Goal: Task Accomplishment & Management: Use online tool/utility

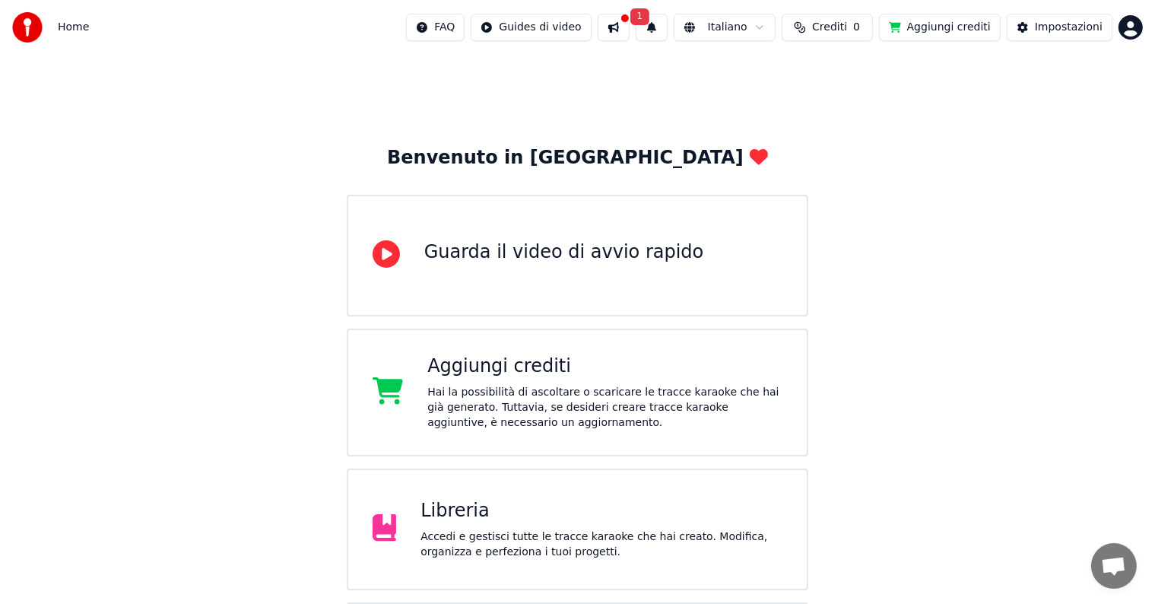
click at [450, 529] on div "Accedi e gestisci tutte le tracce karaoke che hai creato. Modifica, organizza e…" at bounding box center [602, 544] width 362 height 30
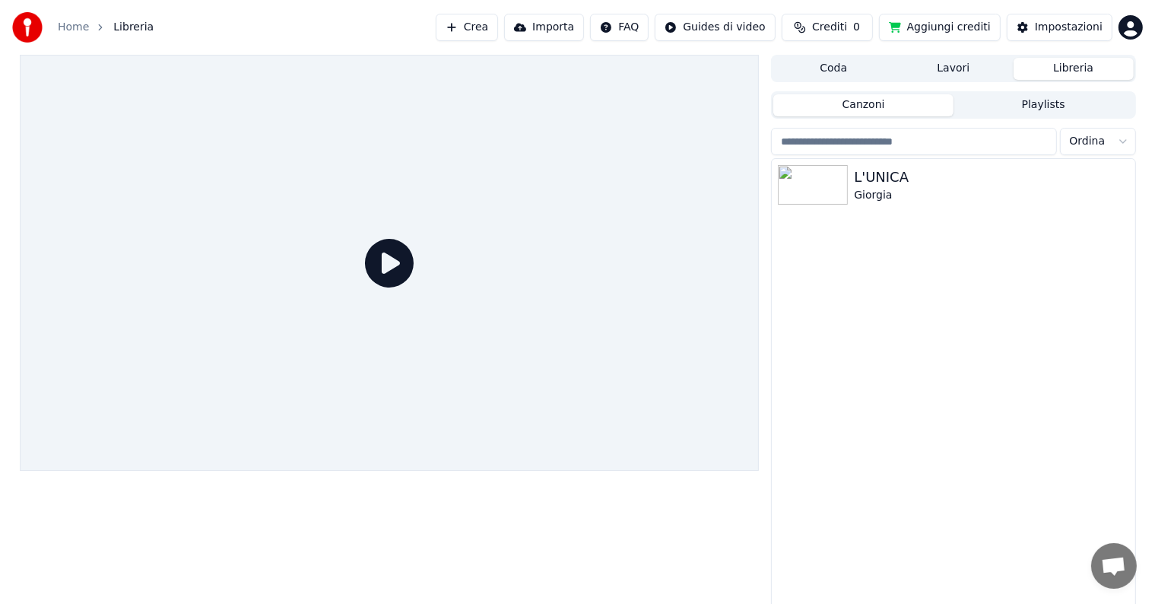
click at [485, 24] on button "Crea" at bounding box center [467, 27] width 62 height 27
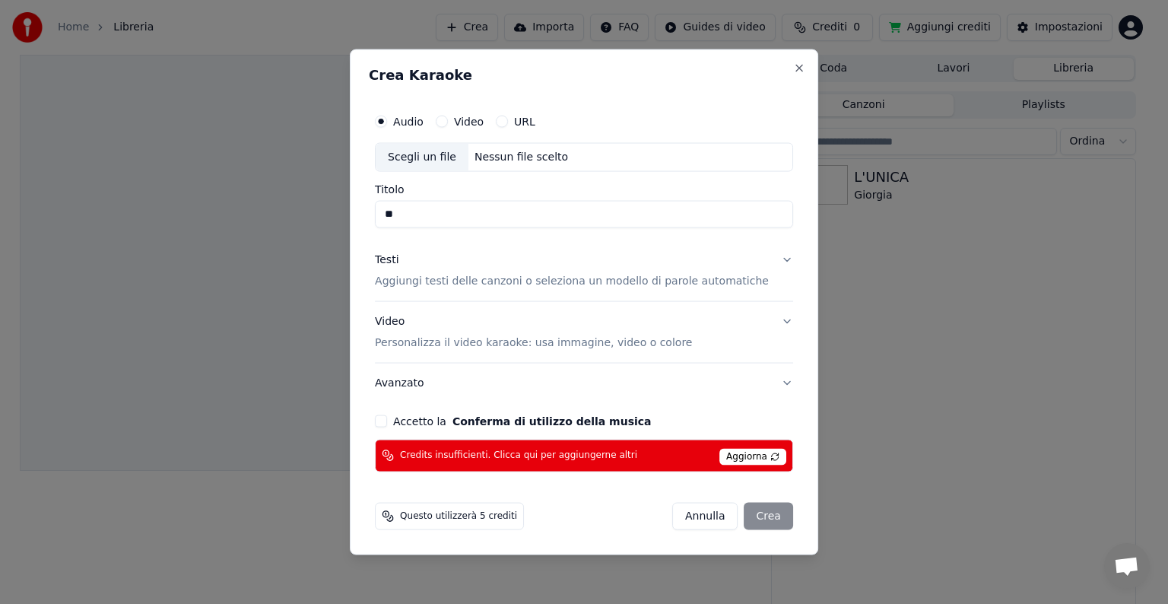
type input "*"
click at [796, 326] on div "Crea Karaoke Audio Video URL Scegli un file Nessun file scelto Titolo Testi Agg…" at bounding box center [584, 302] width 469 height 506
click at [508, 149] on div "Scegli un file Nessun file scelto" at bounding box center [584, 157] width 418 height 29
click at [520, 115] on div "Audio Video URL" at bounding box center [584, 121] width 418 height 30
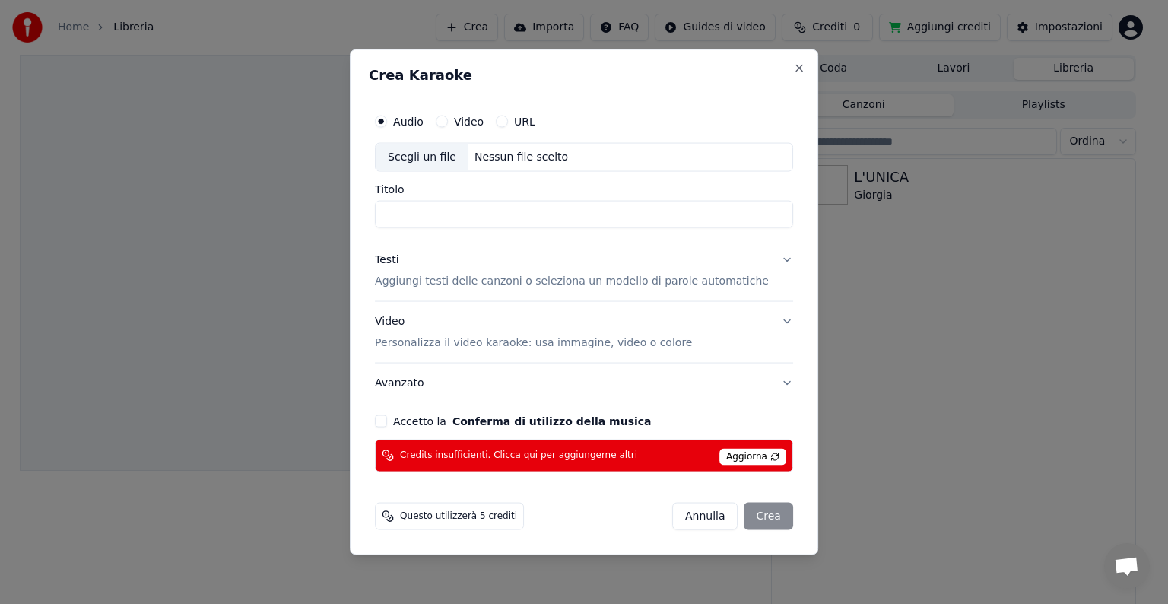
click at [508, 127] on button "URL" at bounding box center [502, 122] width 12 height 12
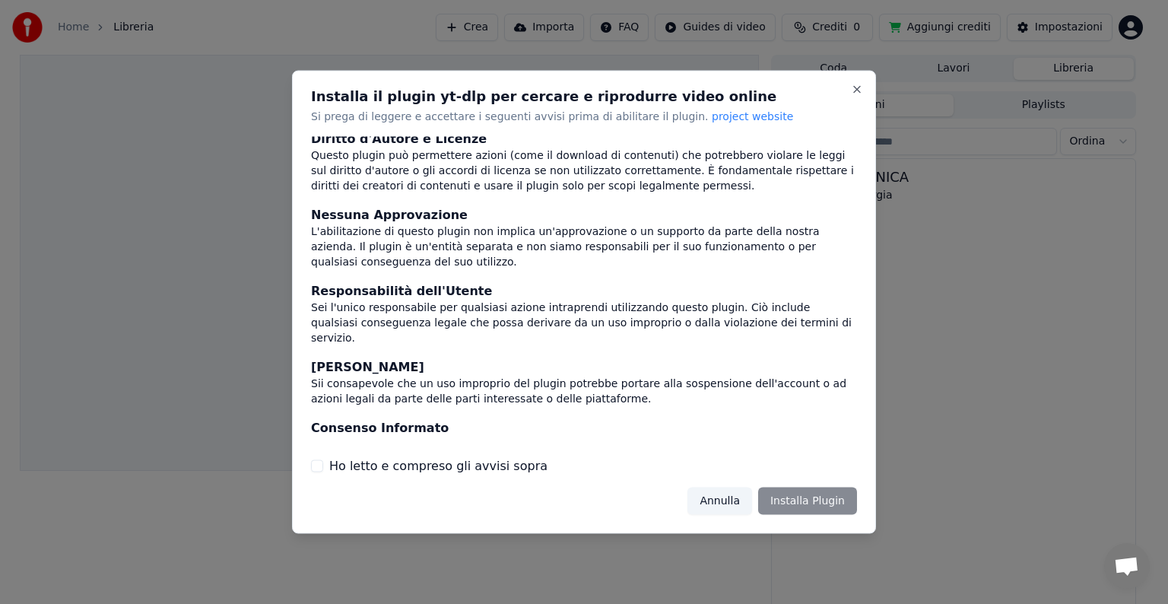
scroll to position [81, 0]
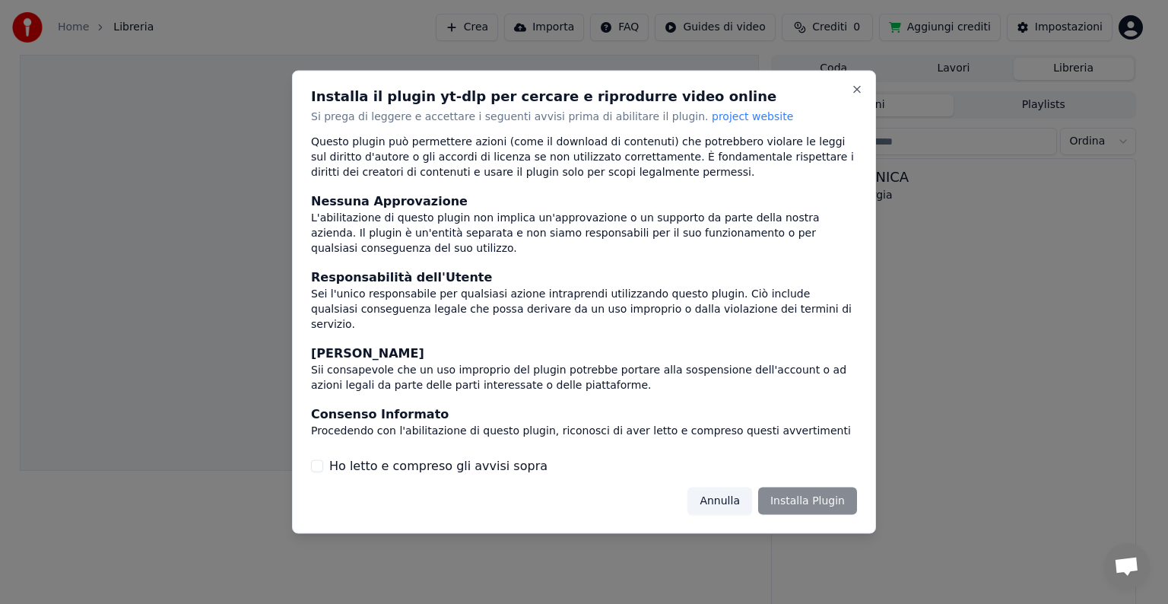
click at [724, 501] on button "Annulla" at bounding box center [720, 500] width 65 height 27
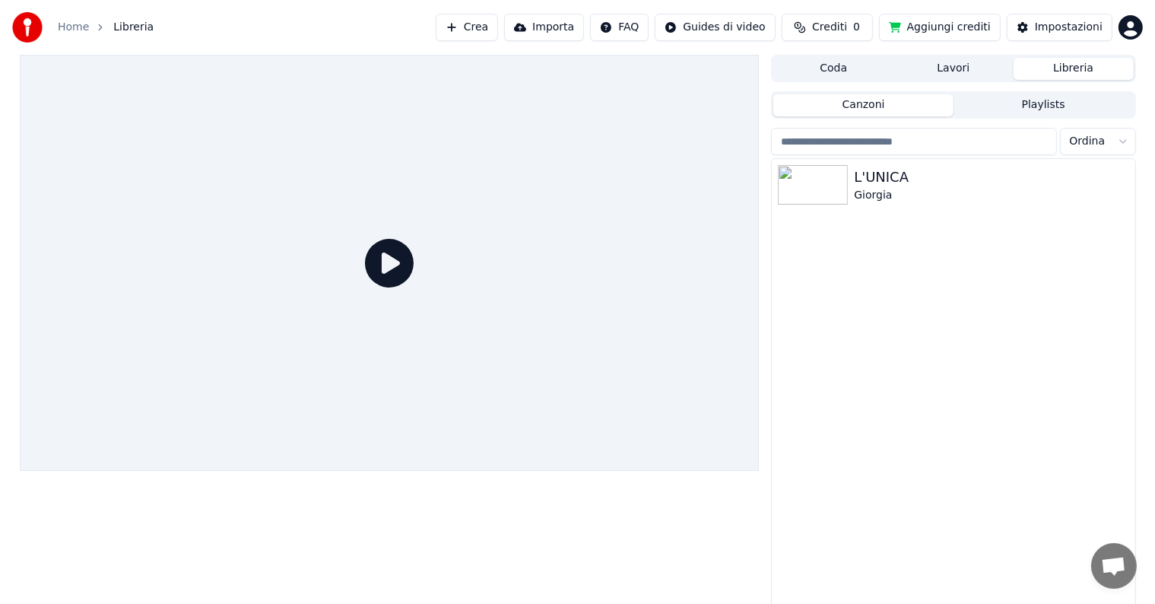
click at [496, 33] on button "Crea" at bounding box center [467, 27] width 62 height 27
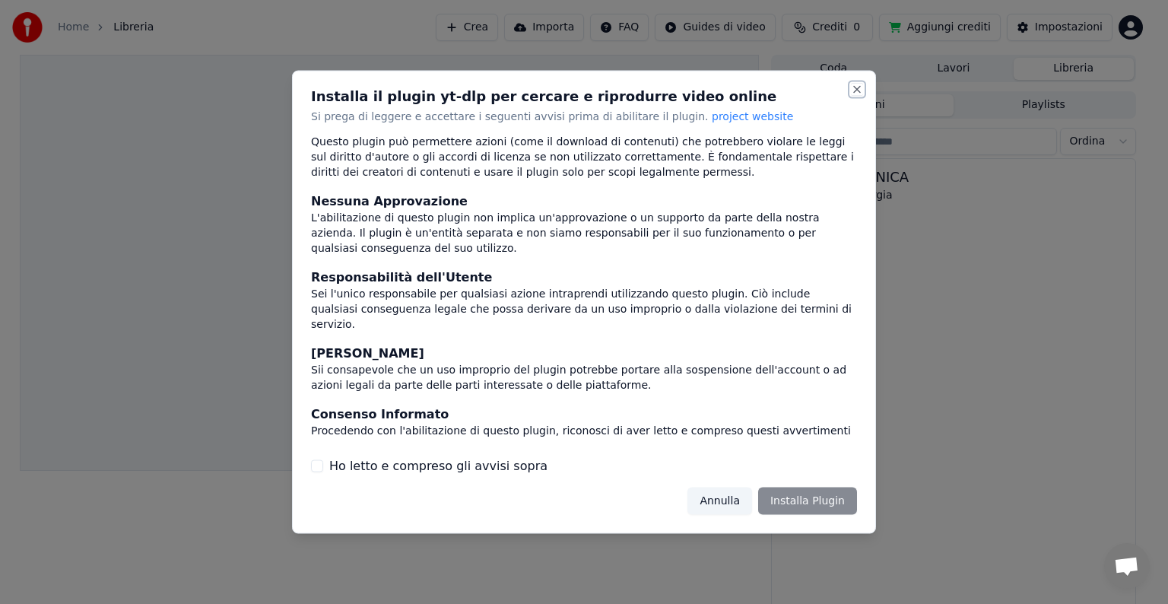
click at [853, 93] on button "Close" at bounding box center [857, 90] width 12 height 12
click at [850, 88] on div "Installa il plugin yt-dlp per cercare e riprodurre video online Si prega di leg…" at bounding box center [584, 302] width 584 height 463
click at [856, 88] on button "Close" at bounding box center [857, 90] width 12 height 12
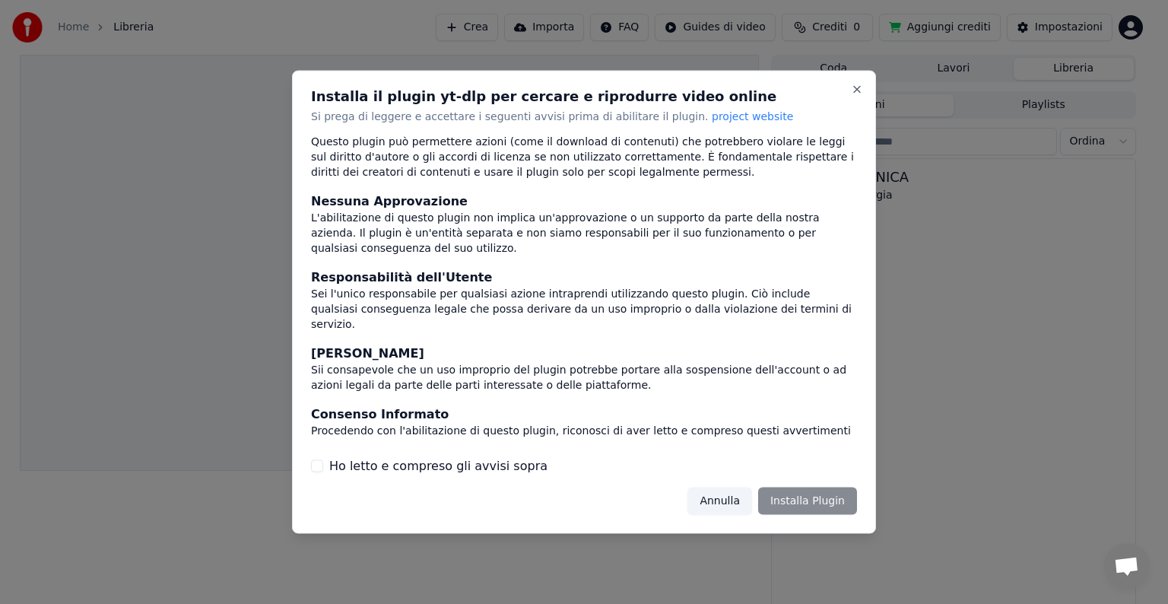
click at [710, 504] on button "Annulla" at bounding box center [720, 500] width 65 height 27
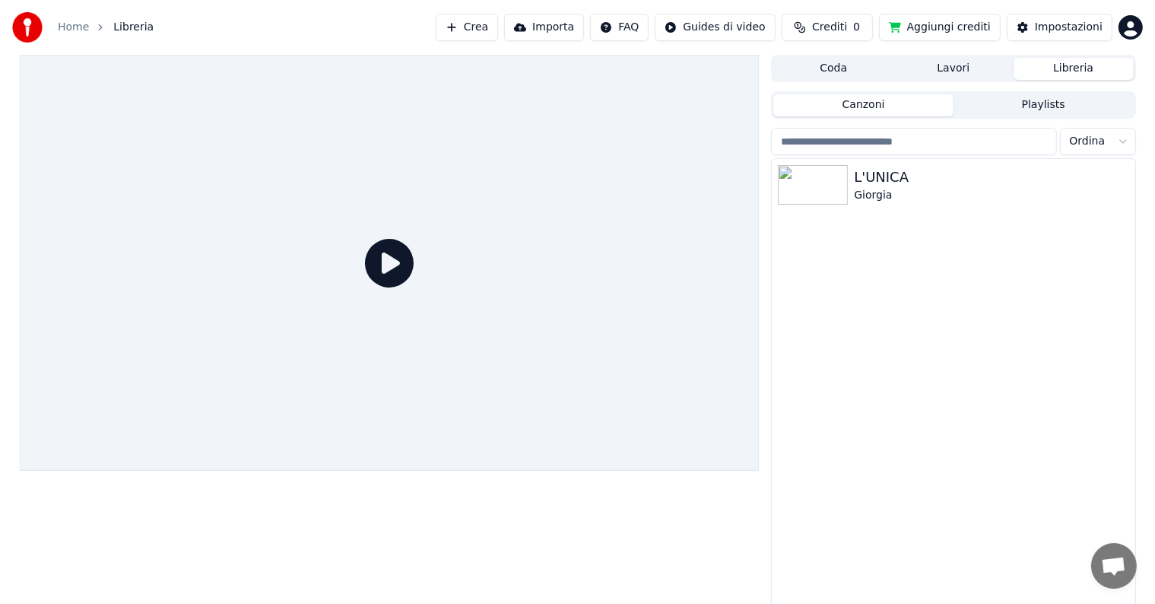
click at [75, 24] on link "Home" at bounding box center [73, 27] width 31 height 15
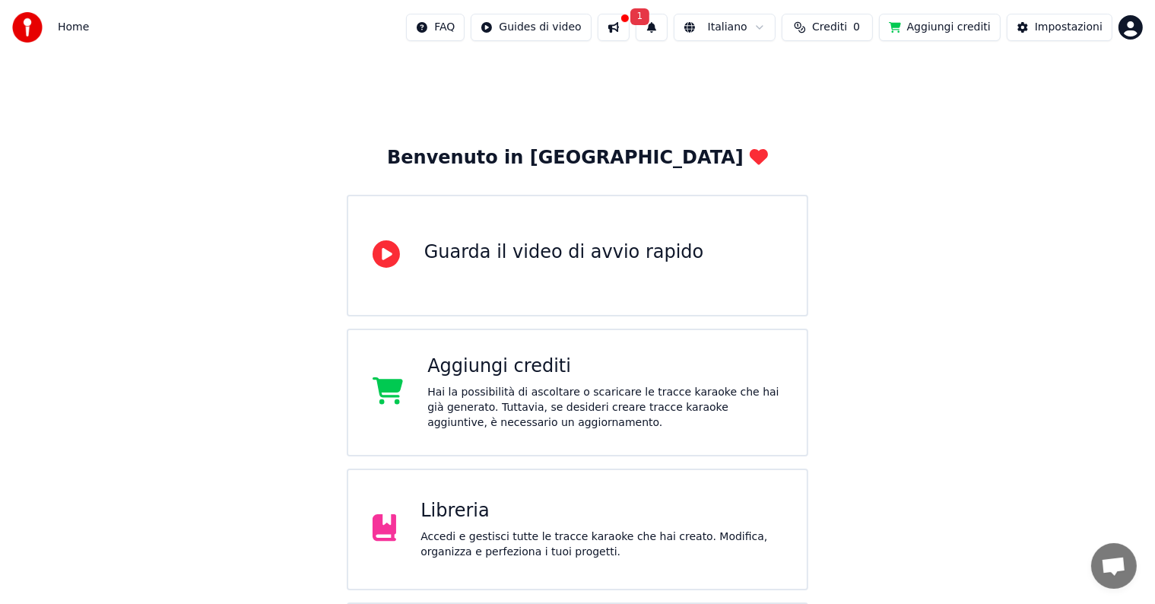
click at [423, 496] on div "Libreria Accedi e gestisci tutte le tracce karaoke che hai creato. Modifica, or…" at bounding box center [578, 530] width 462 height 122
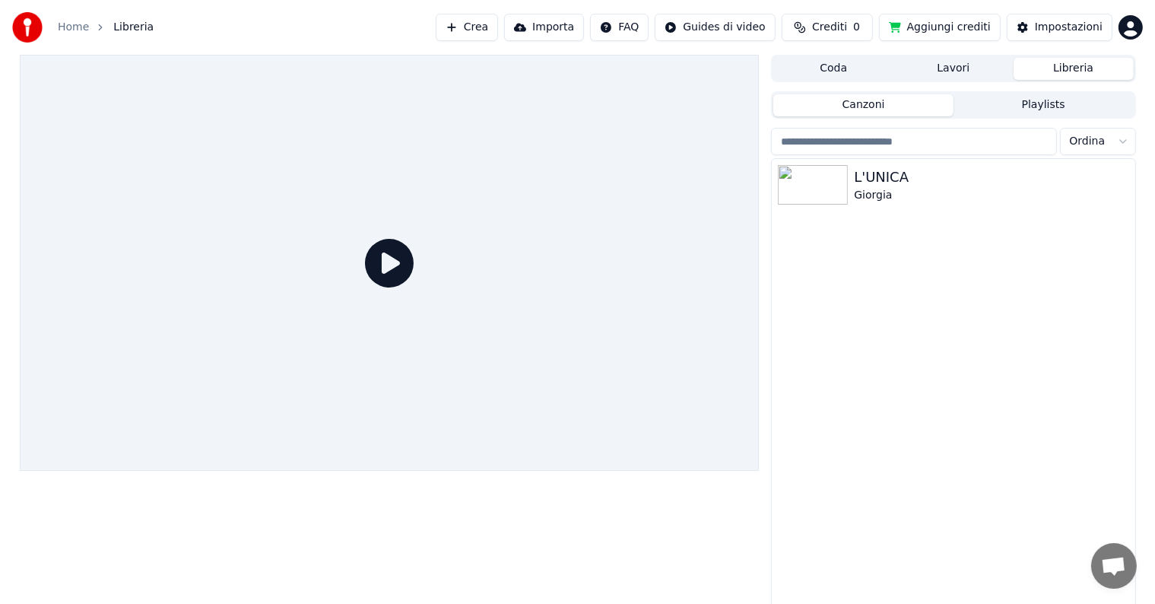
click at [498, 24] on button "Crea" at bounding box center [467, 27] width 62 height 27
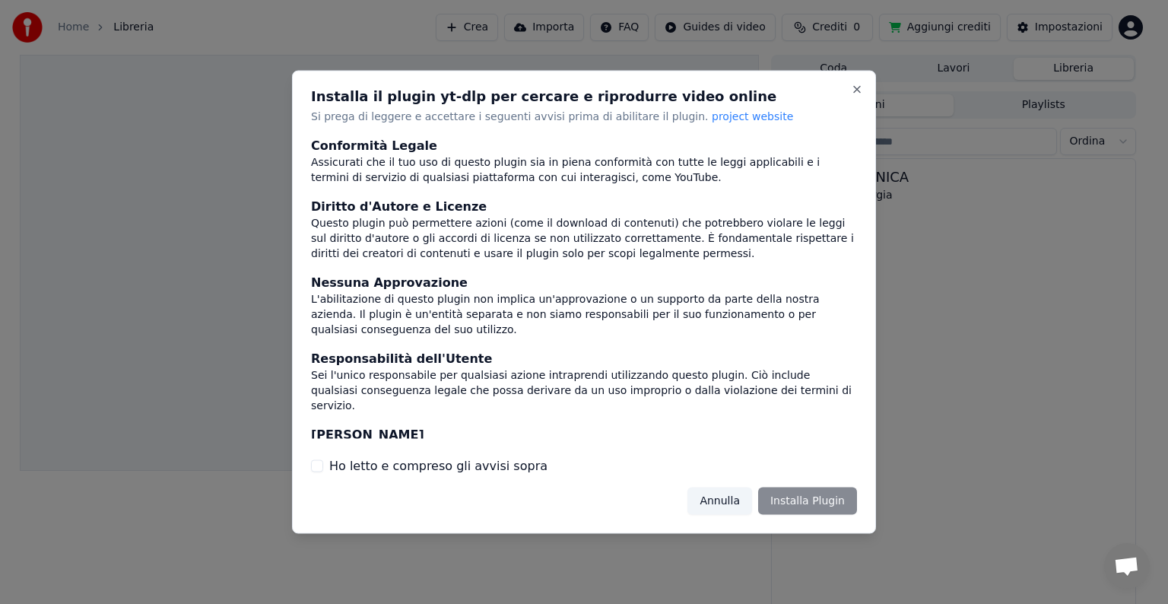
click at [827, 508] on div "Annulla Installa Plugin" at bounding box center [773, 500] width 170 height 27
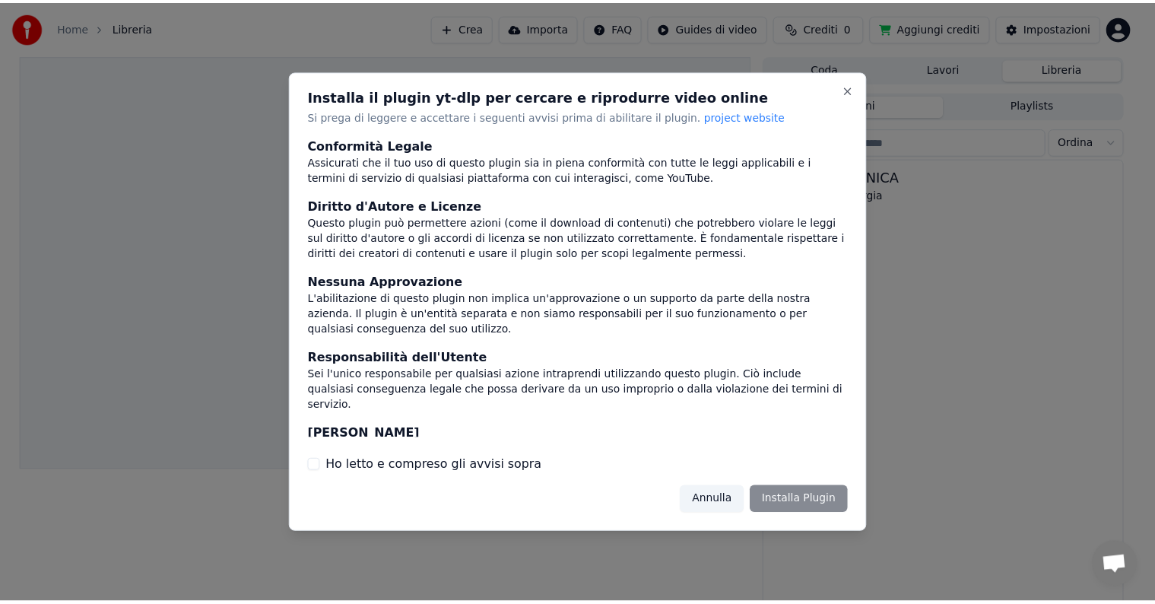
scroll to position [81, 0]
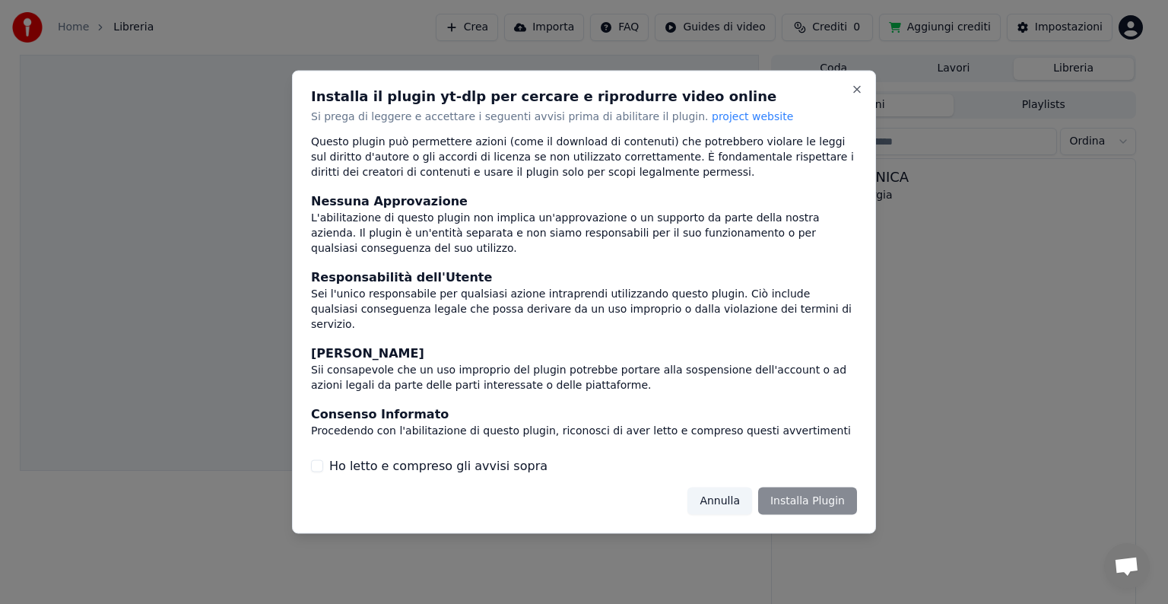
click at [465, 466] on label "Ho letto e compreso gli avvisi sopra" at bounding box center [438, 465] width 218 height 18
click at [323, 466] on button "Ho letto e compreso gli avvisi sopra" at bounding box center [317, 465] width 12 height 12
click at [828, 503] on button "Installa Plugin" at bounding box center [807, 500] width 99 height 27
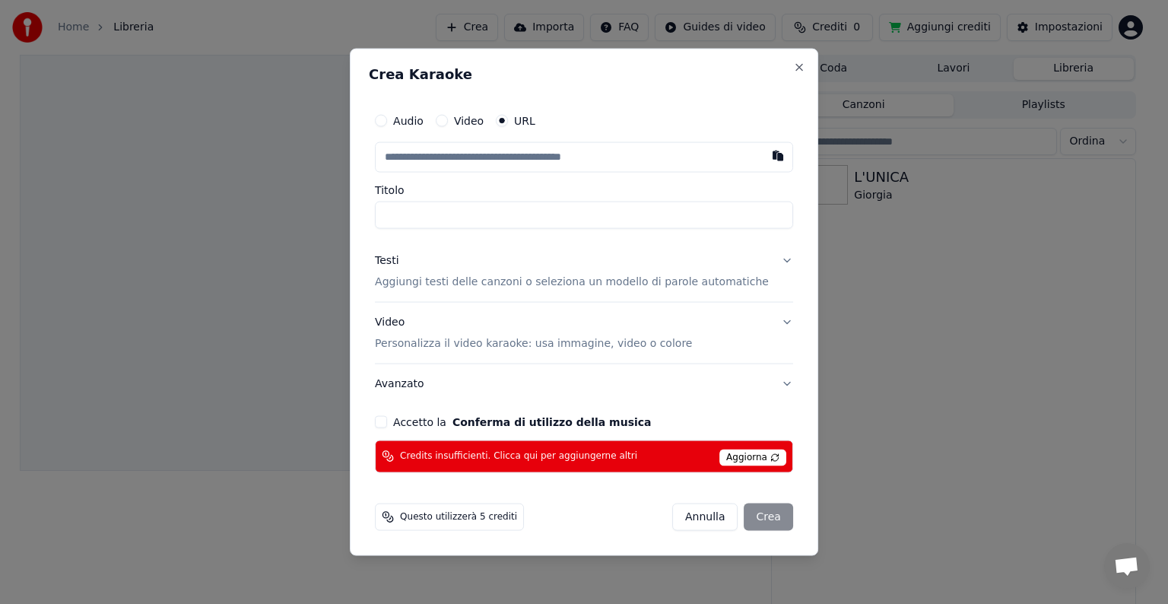
type input "**********"
click at [470, 217] on input "**********" at bounding box center [584, 215] width 418 height 27
click at [536, 208] on input "**********" at bounding box center [584, 215] width 418 height 27
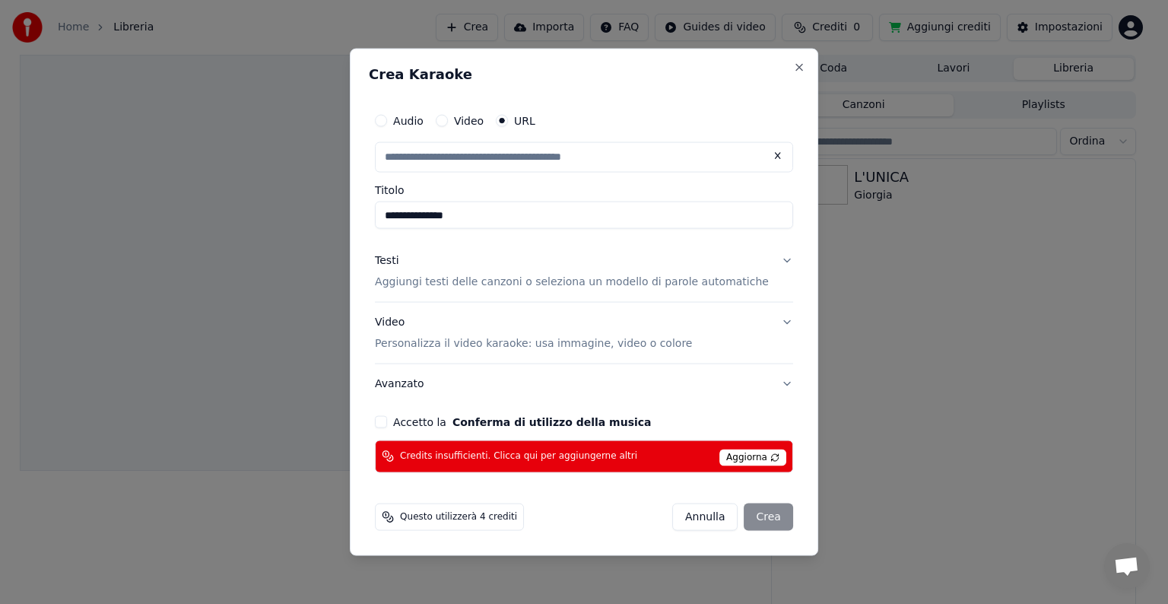
click at [739, 450] on span "Aggiorna" at bounding box center [753, 457] width 67 height 17
click at [510, 453] on span "Credits insufficienti. Clicca qui per aggiungerne altri" at bounding box center [518, 456] width 237 height 12
click at [793, 65] on button "Close" at bounding box center [799, 68] width 12 height 12
type input "**********"
